Goal: Find specific page/section

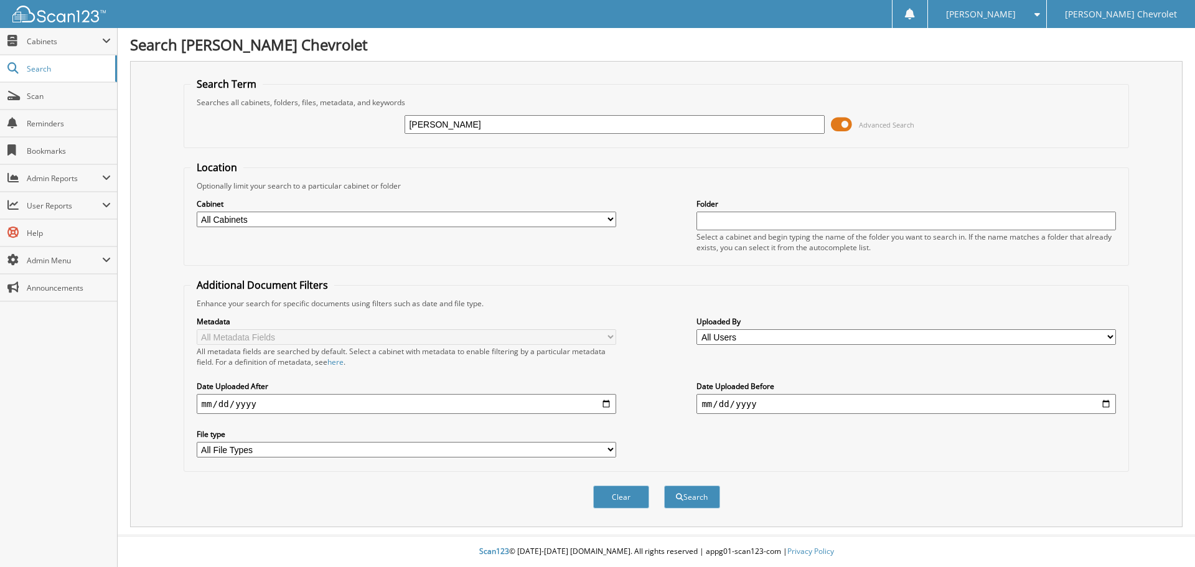
type input "[PERSON_NAME]"
click at [664, 486] on button "Search" at bounding box center [692, 497] width 56 height 23
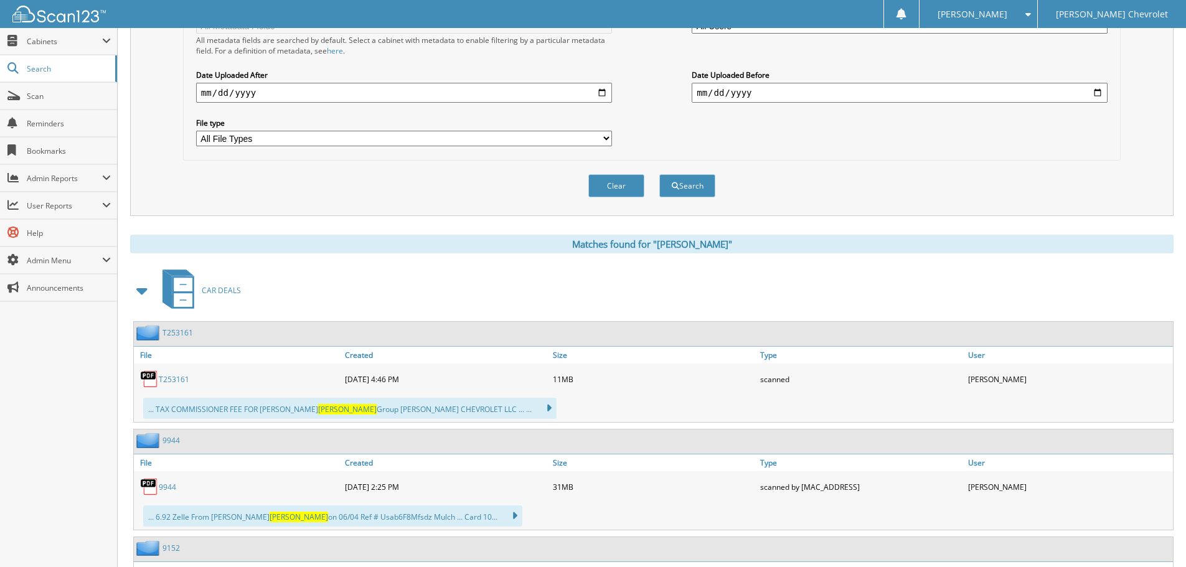
scroll to position [374, 0]
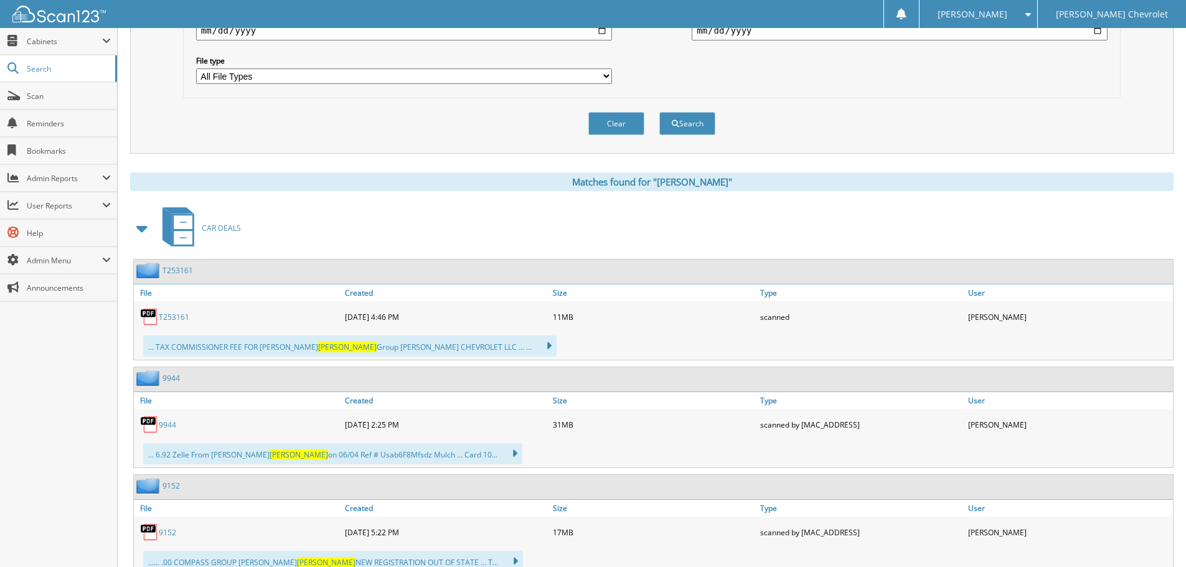
click at [172, 314] on link "T253161" at bounding box center [174, 317] width 31 height 11
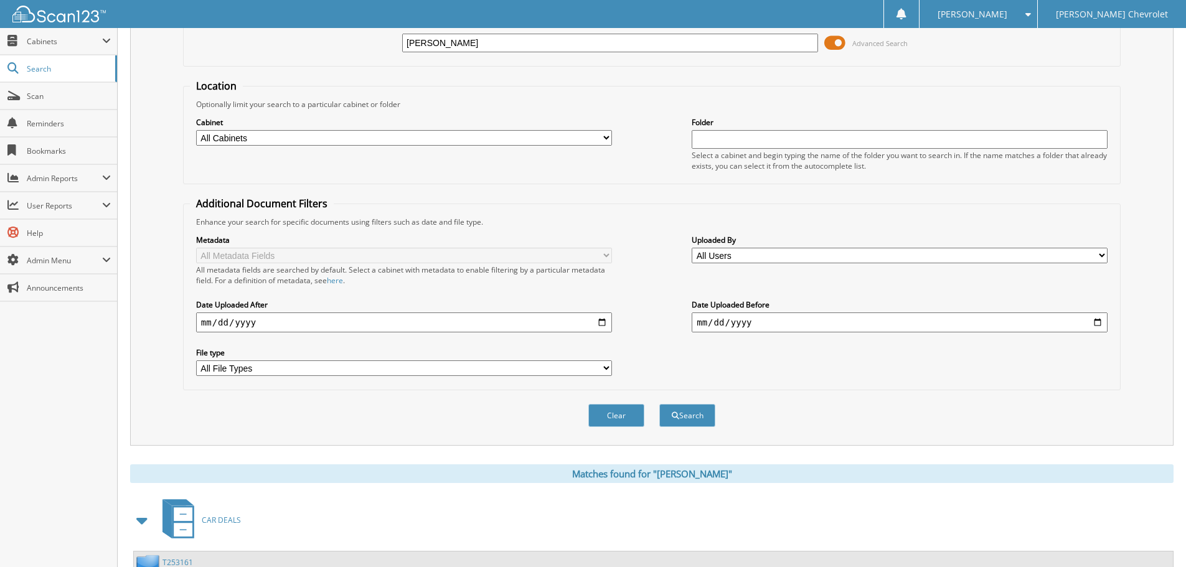
scroll to position [0, 0]
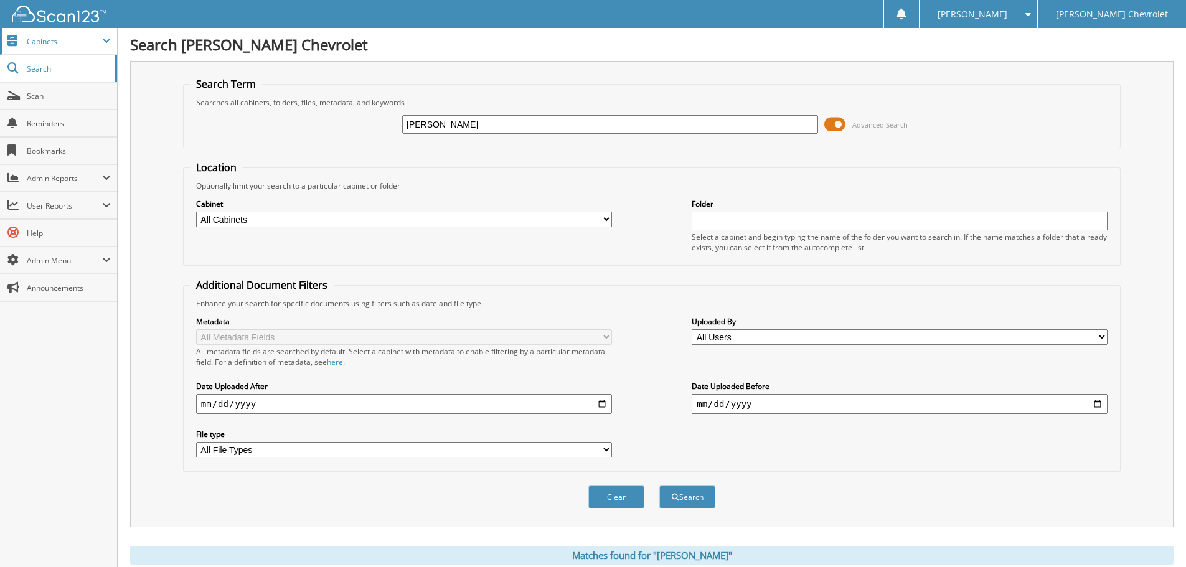
click at [31, 45] on span "Cabinets" at bounding box center [64, 41] width 75 height 11
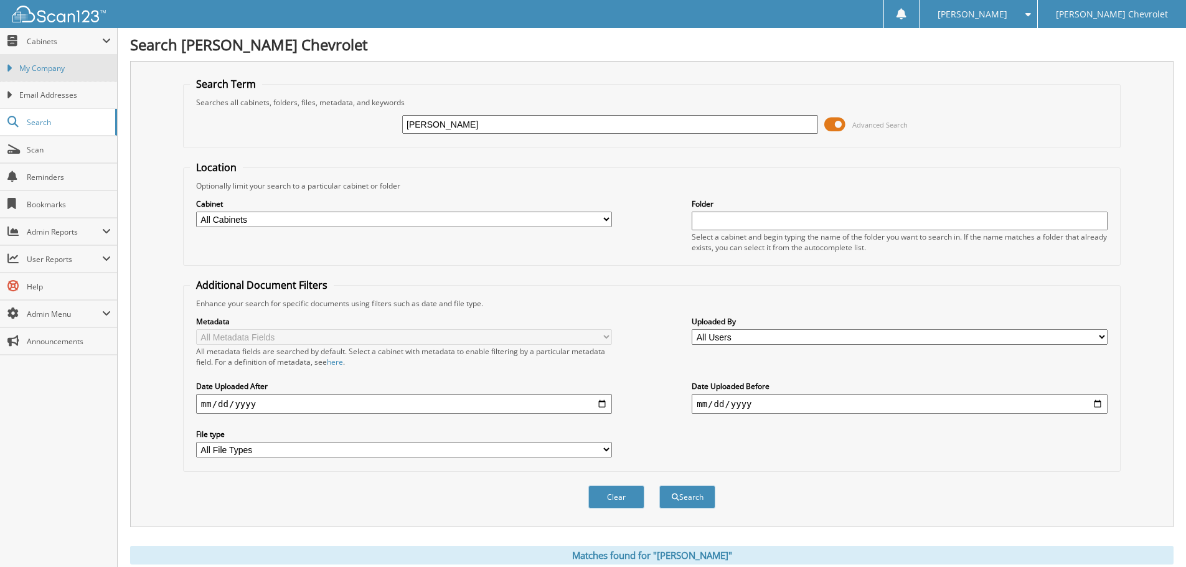
click at [54, 70] on span "My Company" at bounding box center [65, 68] width 92 height 11
